Goal: Transaction & Acquisition: Purchase product/service

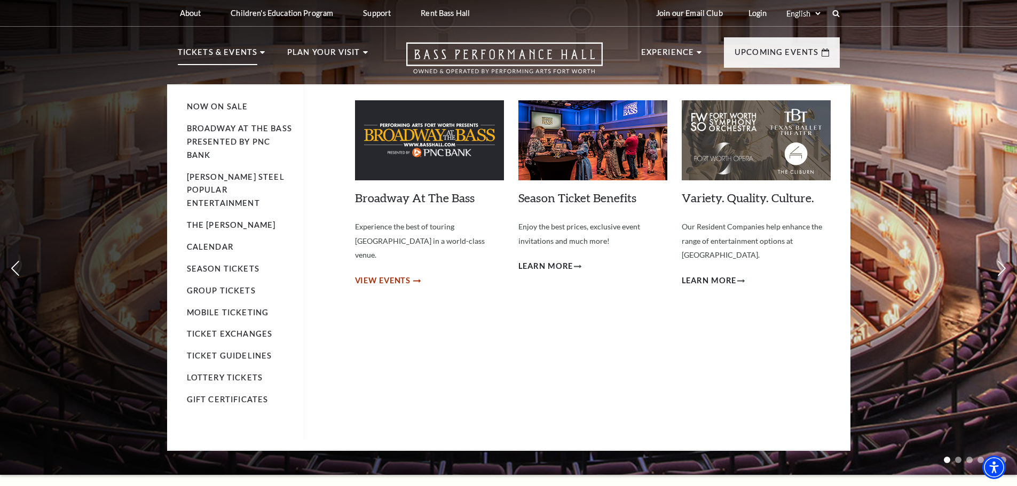
click at [405, 274] on span "View Events" at bounding box center [383, 280] width 56 height 13
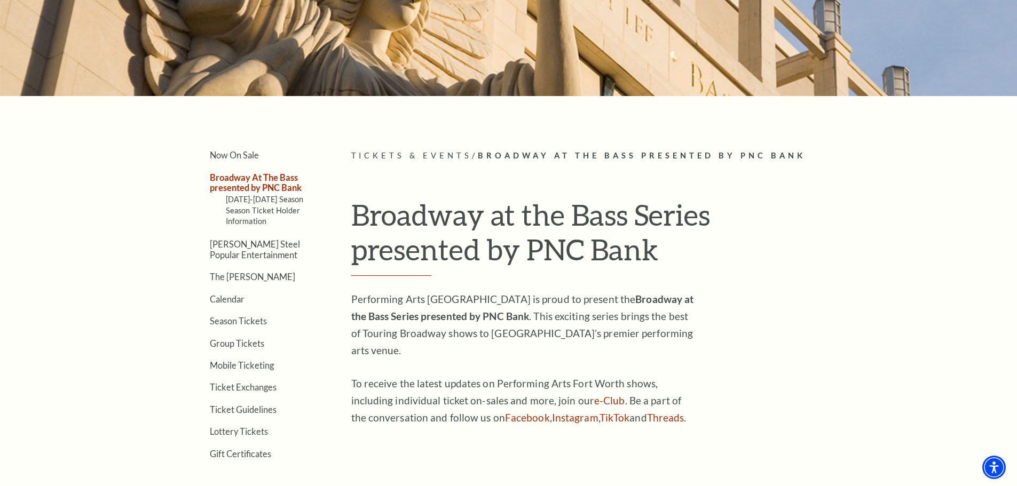
scroll to position [214, 0]
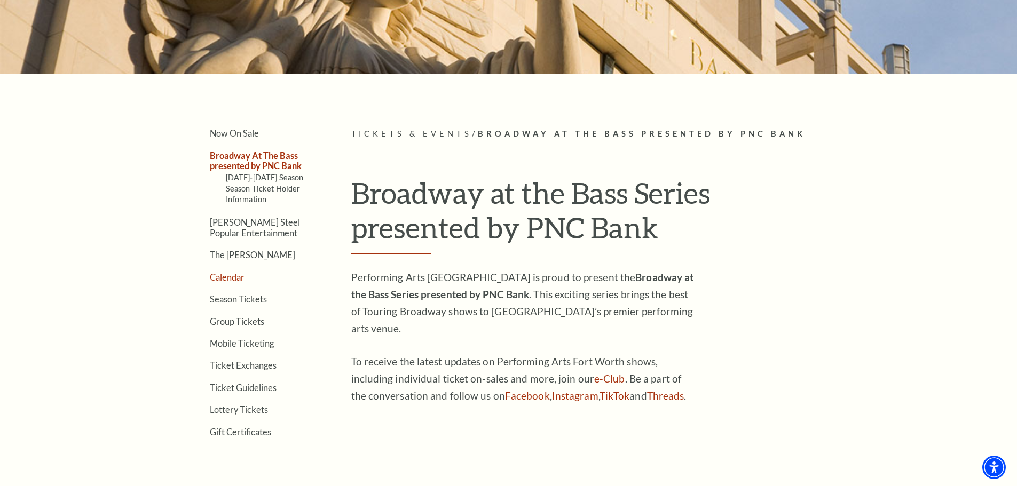
click at [238, 278] on link "Calendar" at bounding box center [227, 277] width 35 height 10
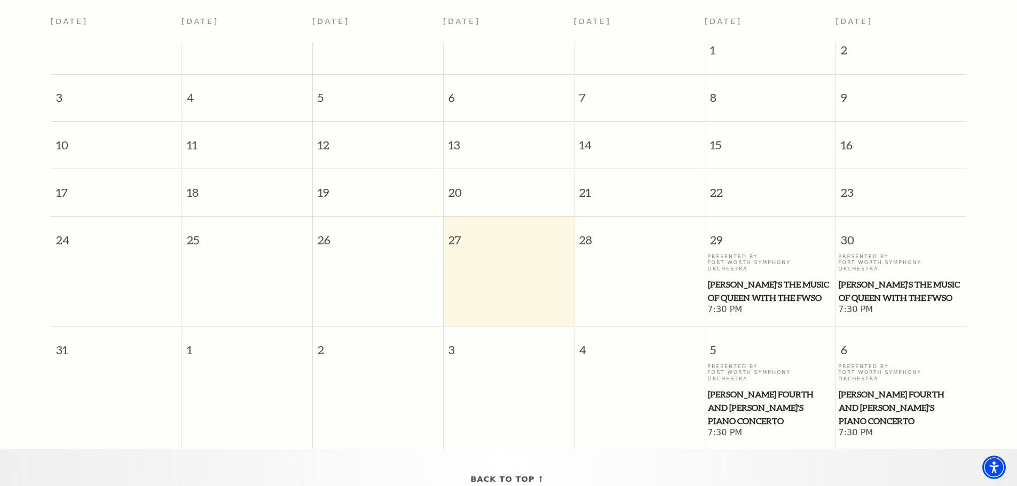
scroll to position [68, 0]
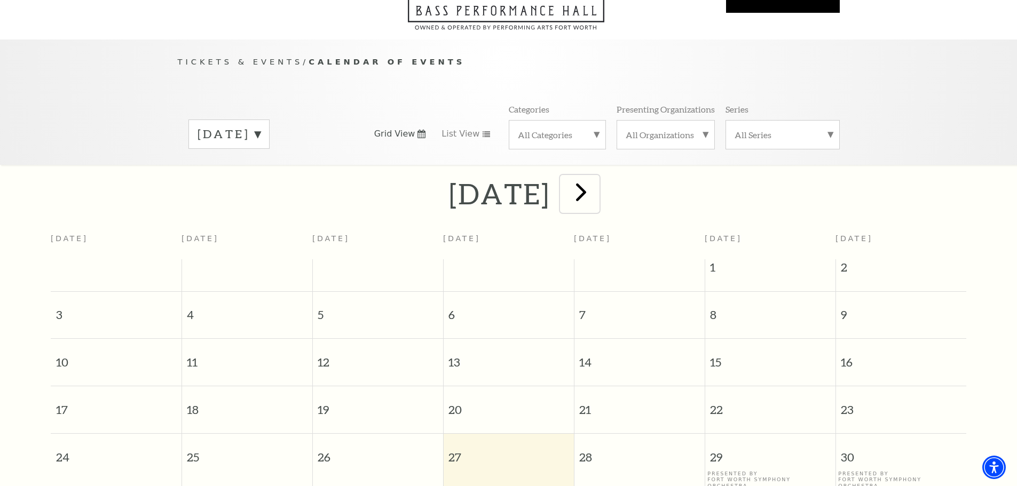
click at [596, 185] on span "next" at bounding box center [581, 192] width 30 height 30
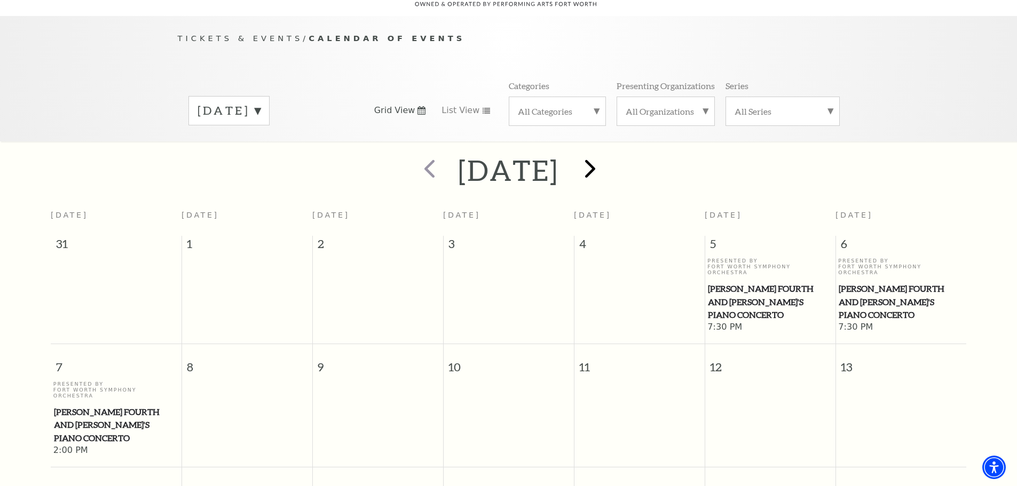
scroll to position [94, 0]
click at [605, 159] on span "next" at bounding box center [590, 166] width 30 height 30
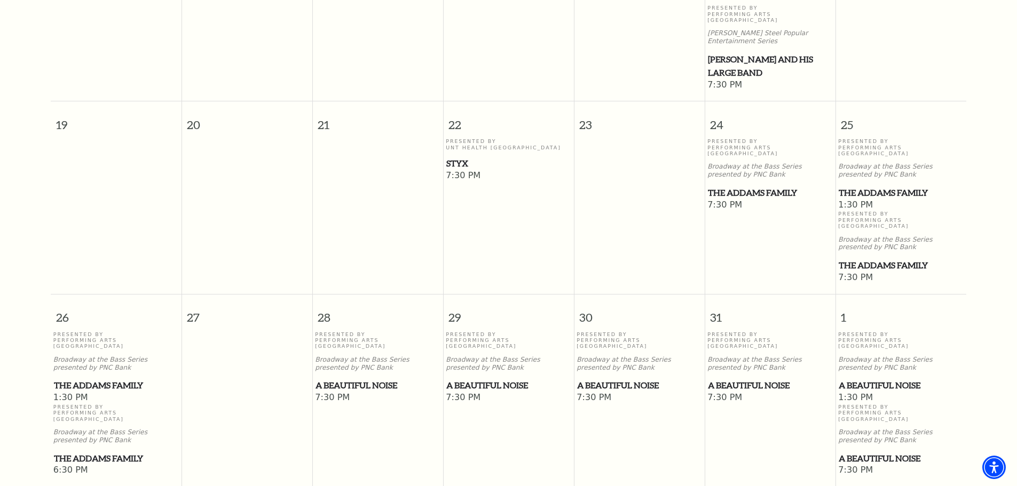
scroll to position [575, 0]
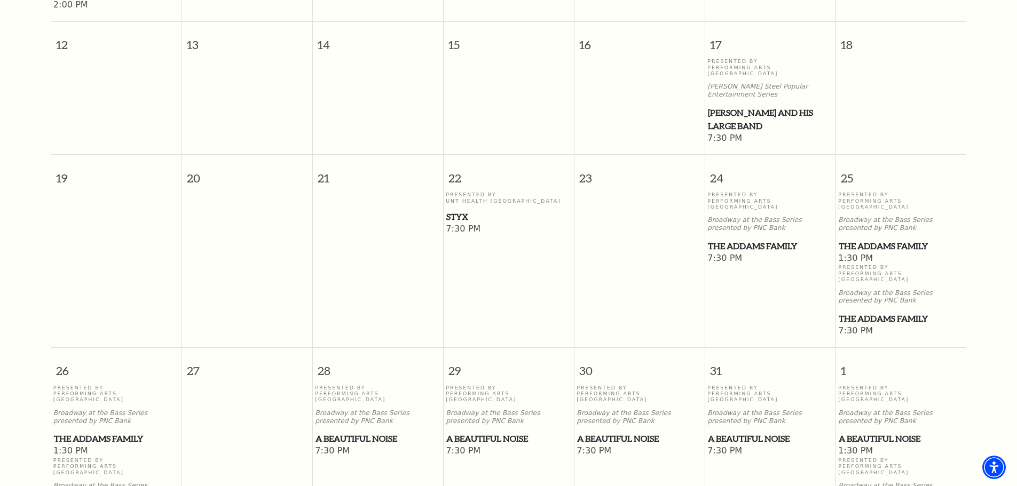
click at [751, 240] on span "The Addams Family" at bounding box center [770, 246] width 124 height 13
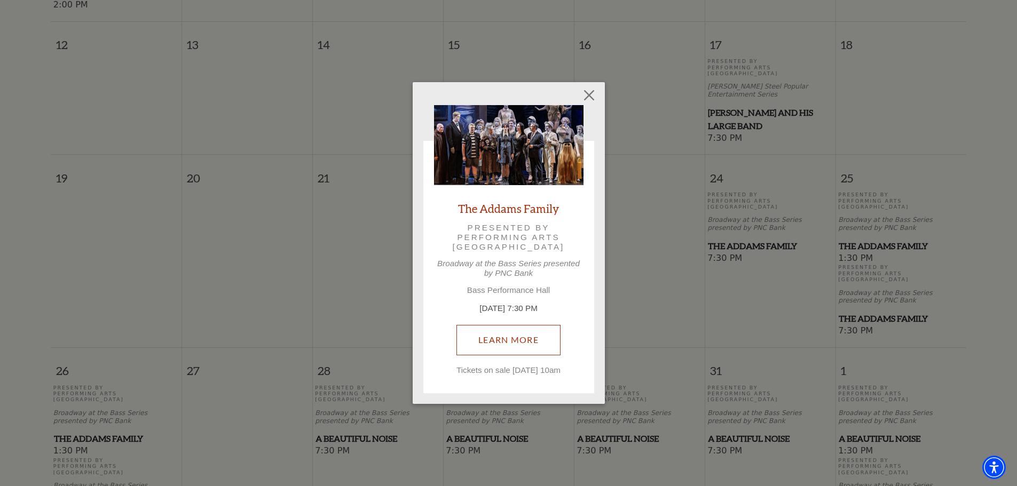
click at [517, 329] on link "Learn More" at bounding box center [508, 340] width 104 height 30
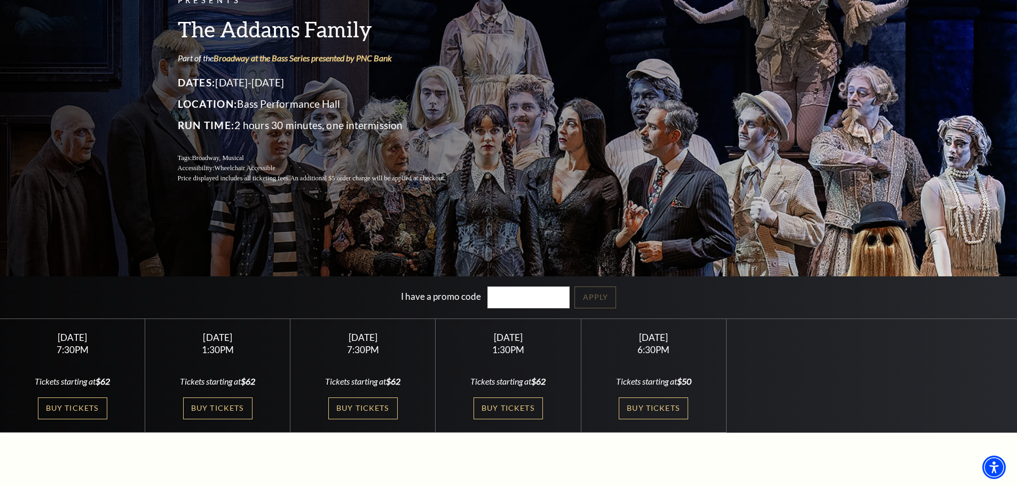
scroll to position [107, 0]
click at [74, 408] on link "Buy Tickets" at bounding box center [72, 408] width 69 height 22
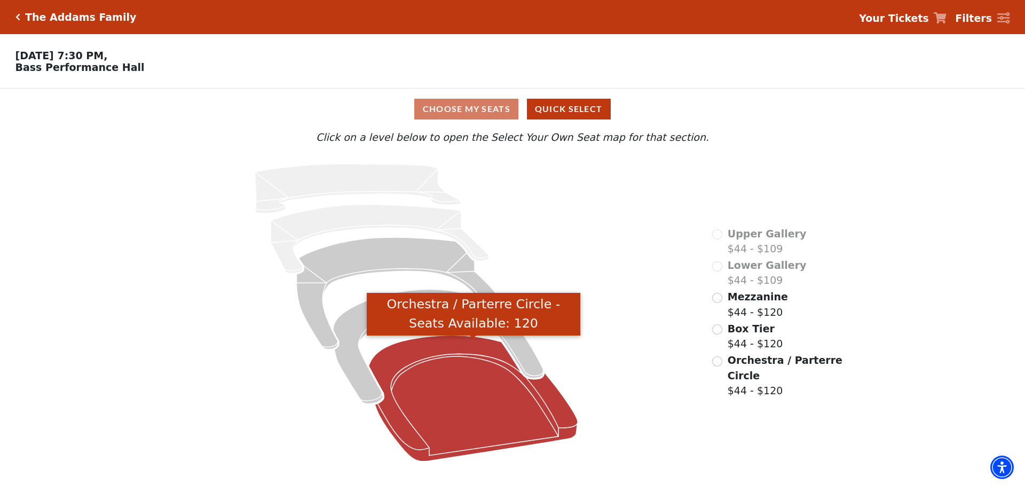
click at [435, 381] on icon "Orchestra / Parterre Circle - Seats Available: 120" at bounding box center [473, 399] width 209 height 126
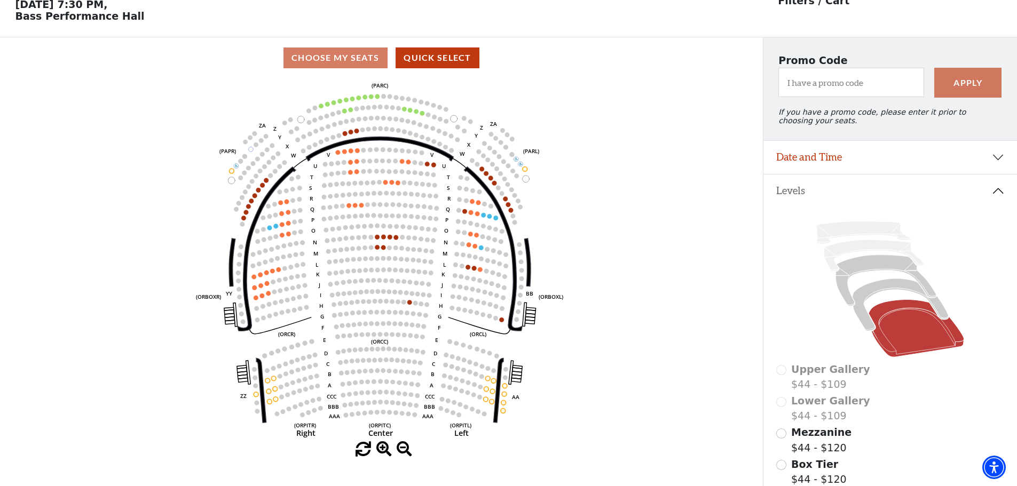
scroll to position [50, 0]
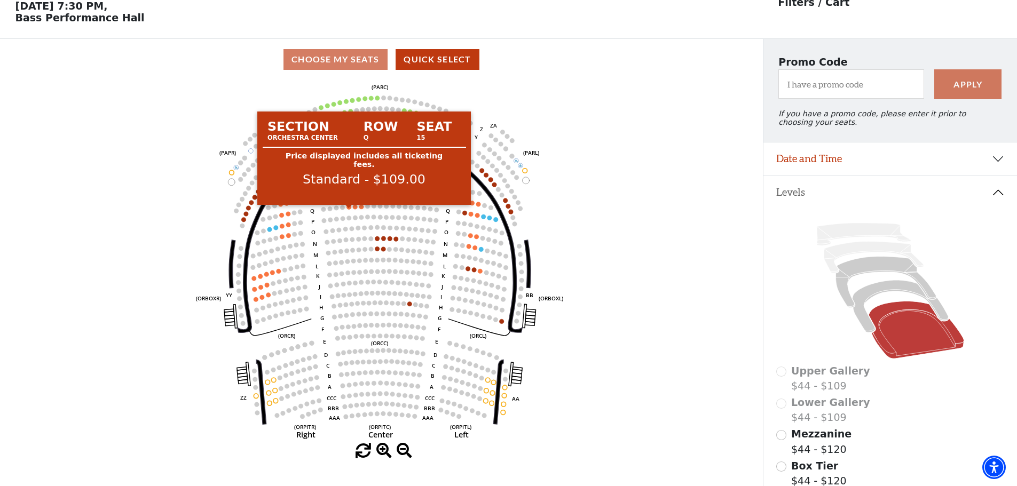
click at [349, 210] on circle at bounding box center [349, 207] width 5 height 5
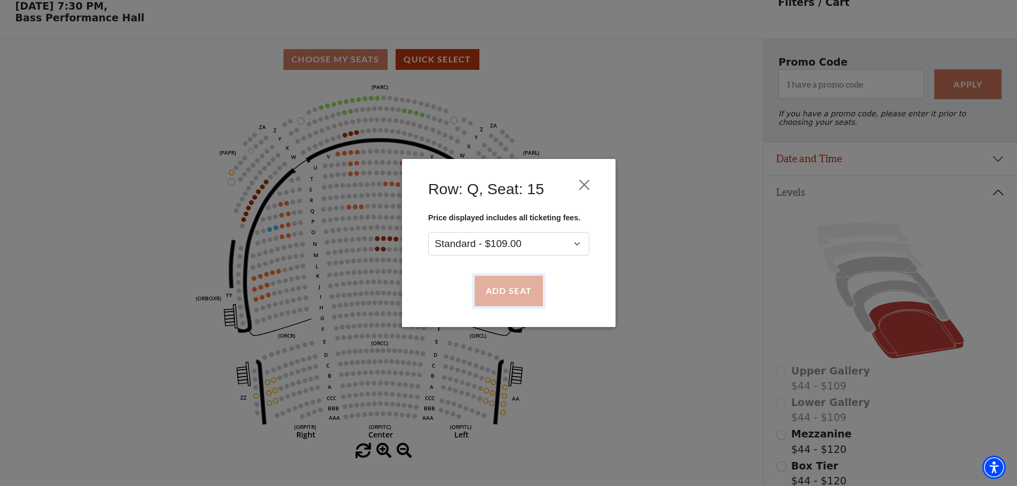
click at [506, 294] on button "Add Seat" at bounding box center [508, 292] width 68 height 30
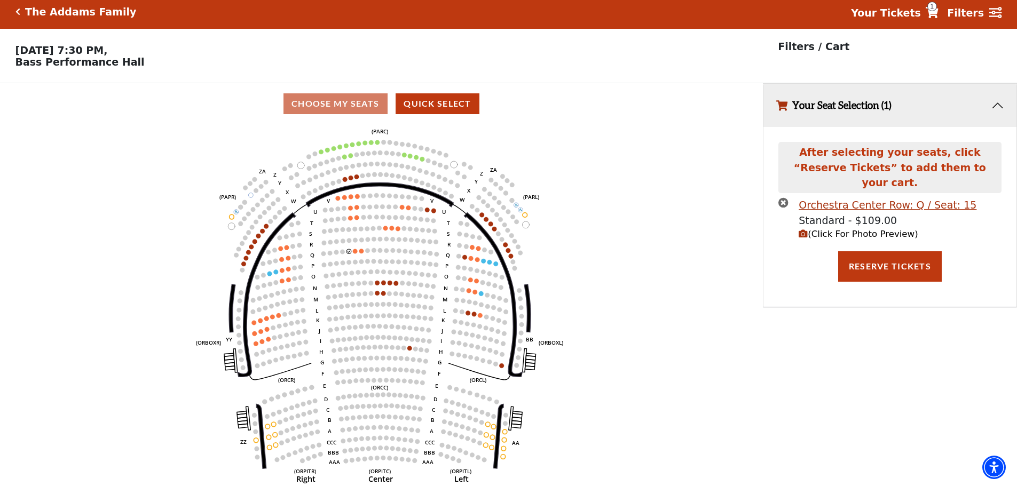
scroll to position [0, 0]
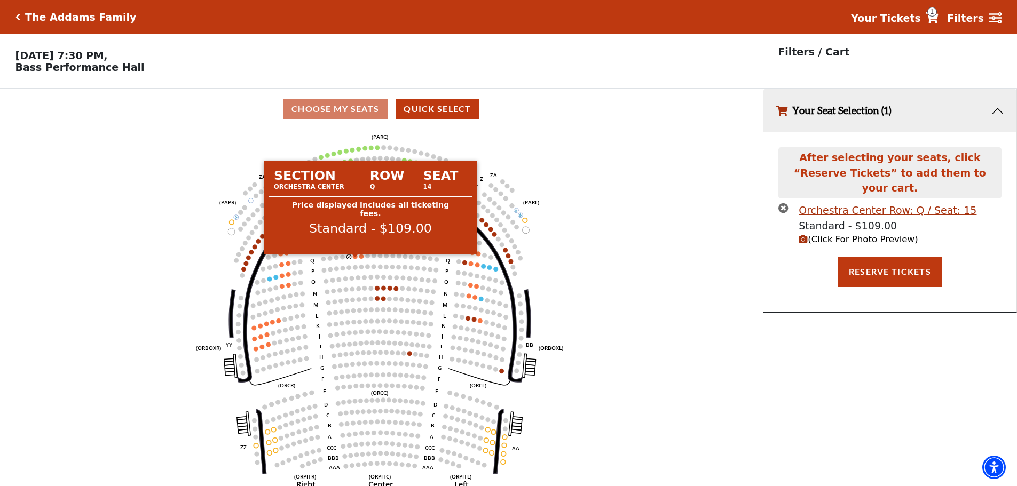
click at [357, 259] on circle at bounding box center [355, 256] width 5 height 5
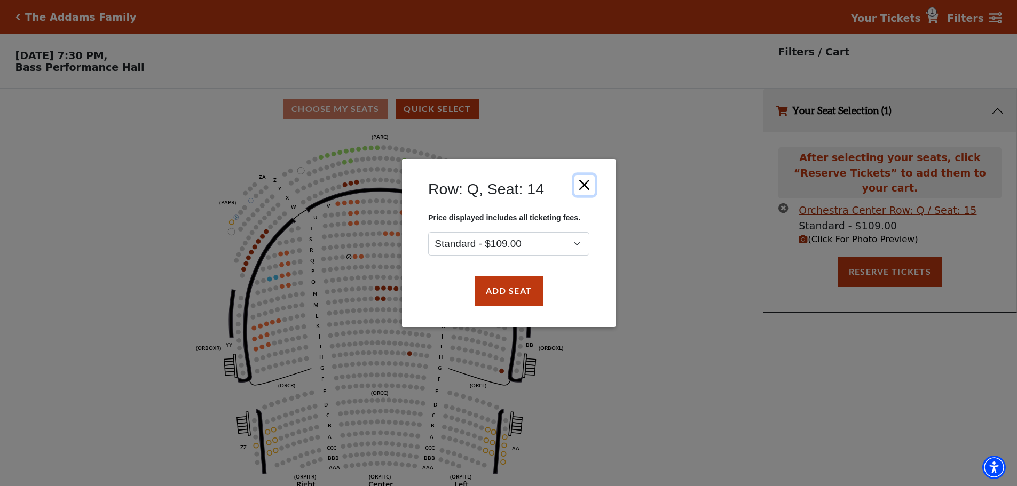
click at [581, 182] on button "Close" at bounding box center [584, 185] width 20 height 20
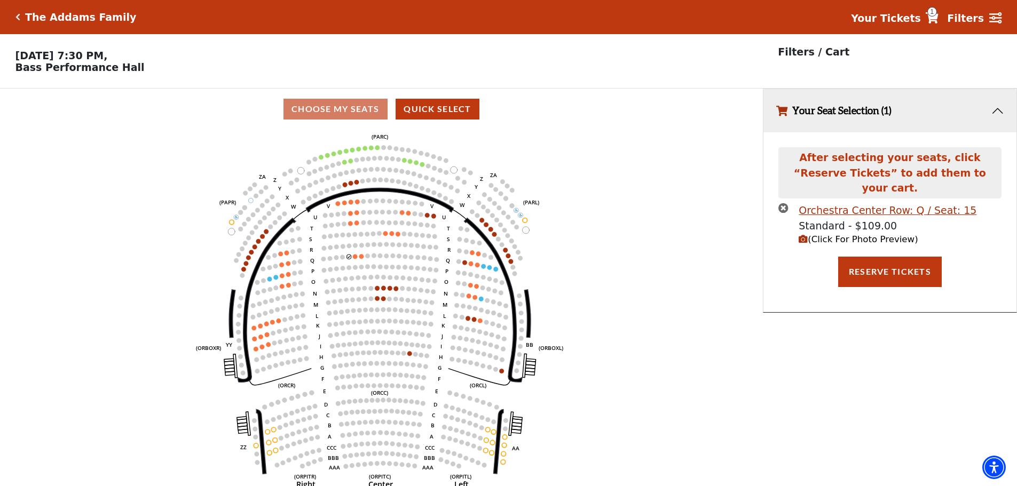
drag, startPoint x: 347, startPoint y: 260, endPoint x: 360, endPoint y: 265, distance: 14.4
click at [351, 259] on use "Seat Selected" at bounding box center [348, 256] width 5 height 5
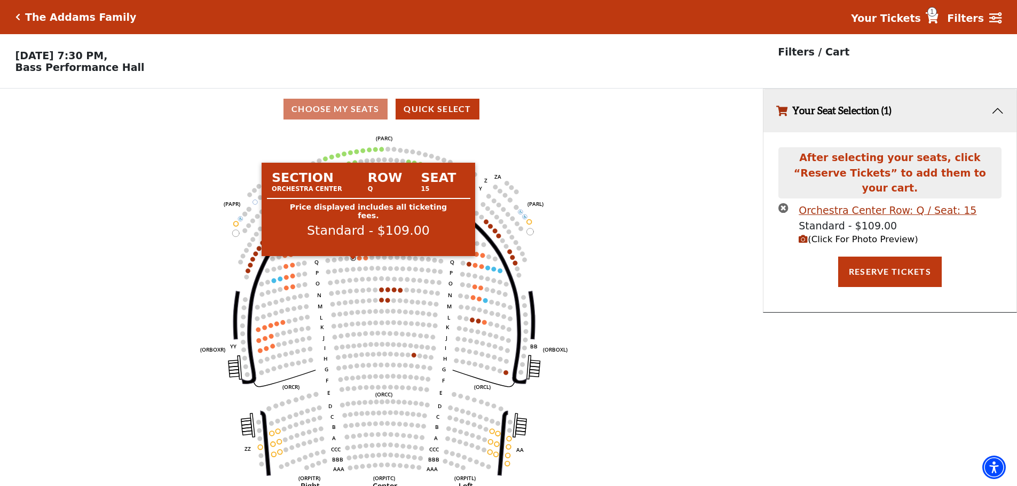
click at [353, 261] on circle at bounding box center [353, 258] width 5 height 5
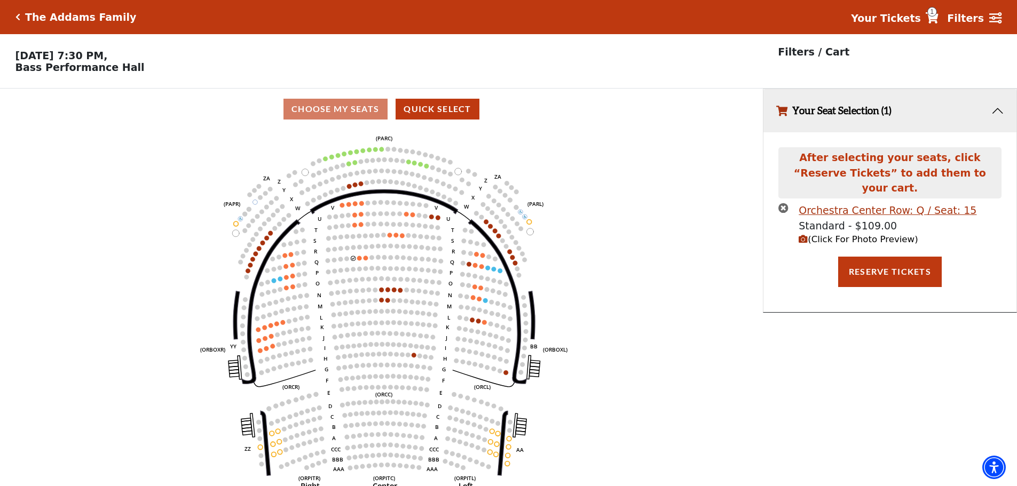
click at [788, 203] on icon "times-circle" at bounding box center [783, 208] width 10 height 10
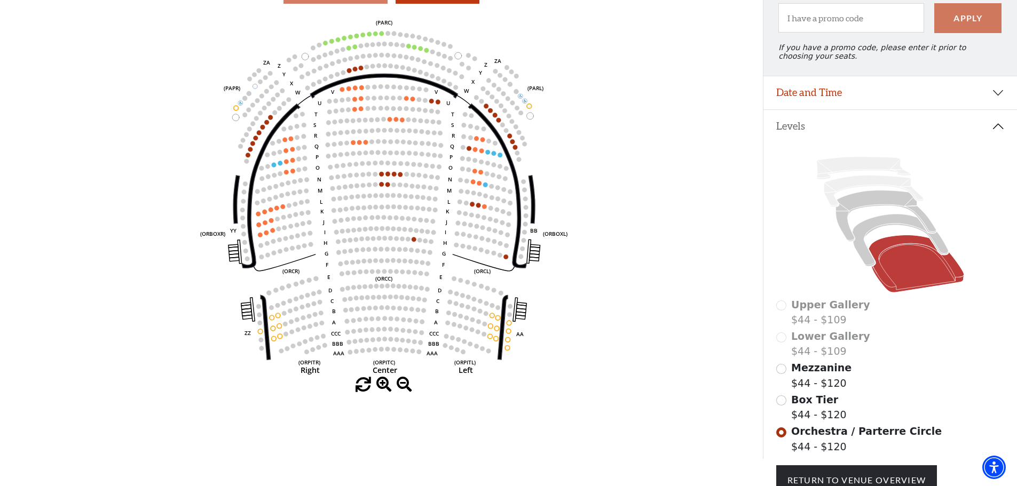
scroll to position [39, 0]
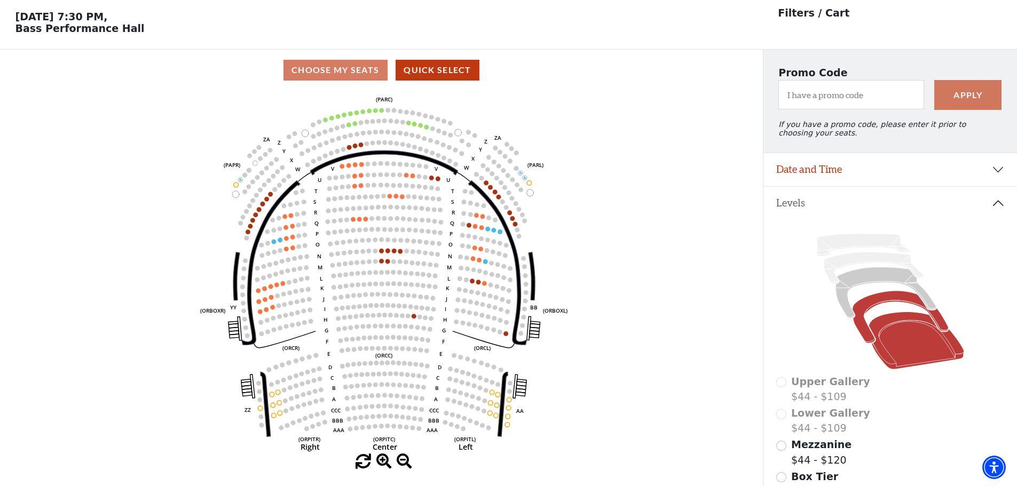
click at [897, 304] on icon at bounding box center [900, 317] width 96 height 52
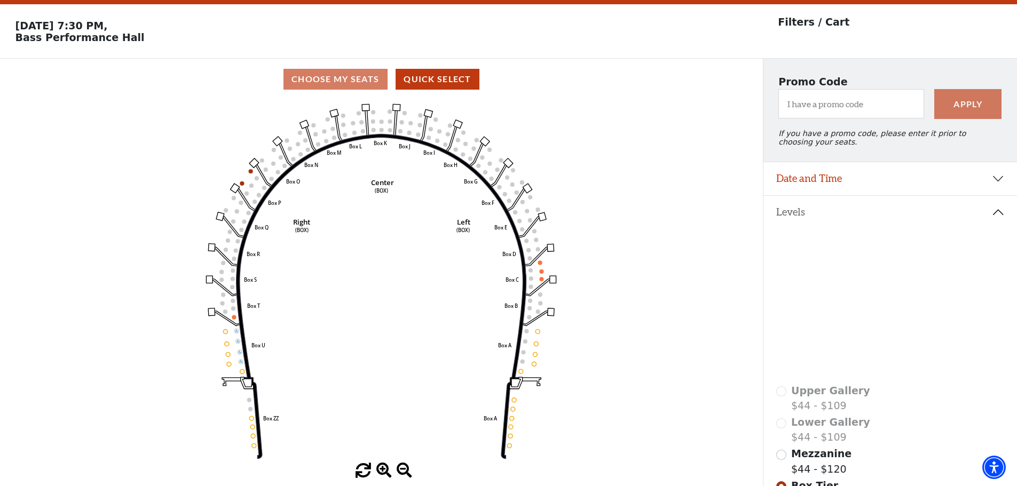
scroll to position [50, 0]
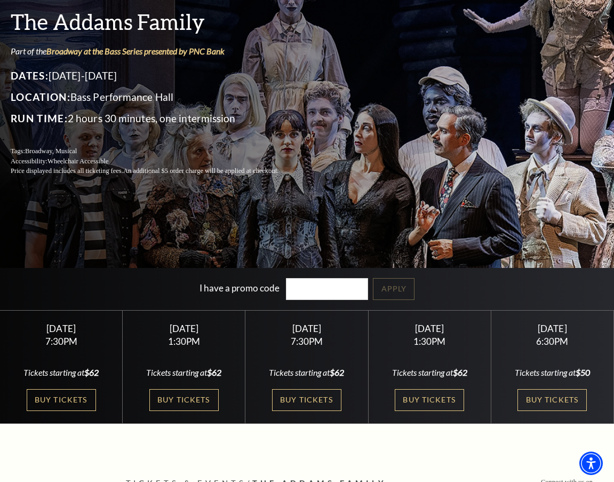
click at [56, 328] on div "Friday October 24" at bounding box center [61, 328] width 97 height 11
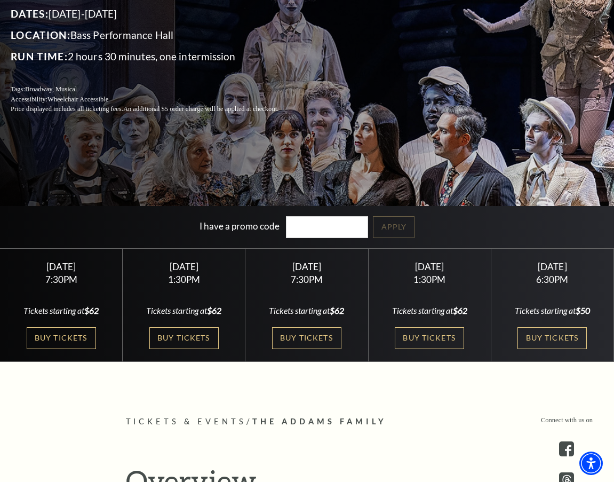
scroll to position [214, 0]
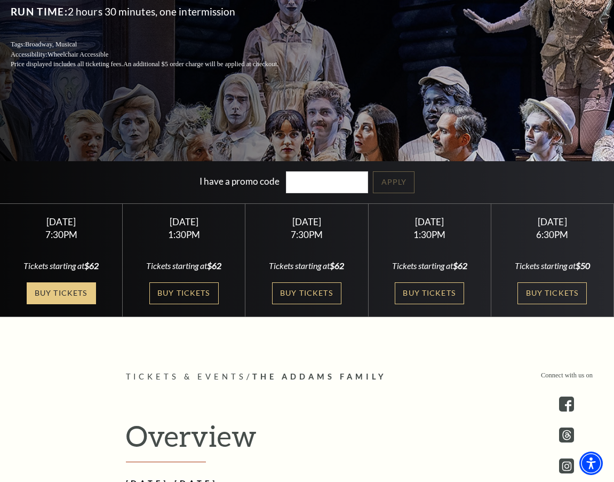
click at [58, 298] on link "Buy Tickets" at bounding box center [61, 293] width 69 height 22
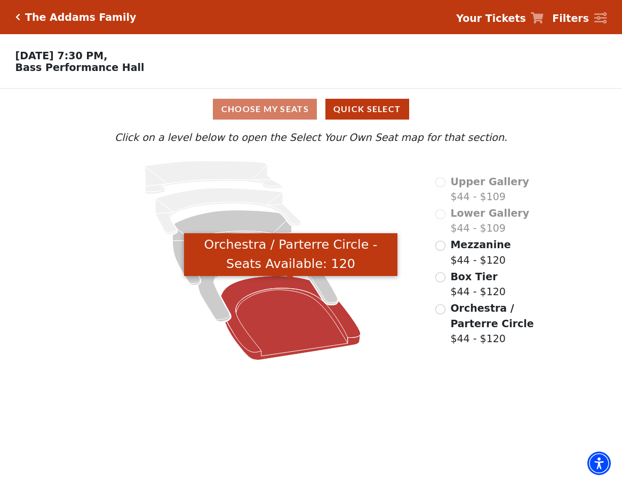
click at [247, 296] on icon "Orchestra / Parterre Circle - Seats Available: 120" at bounding box center [291, 318] width 140 height 84
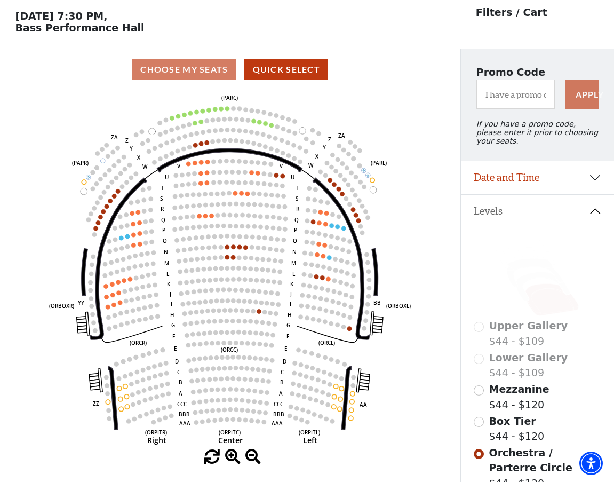
scroll to position [50, 0]
